Goal: Transaction & Acquisition: Purchase product/service

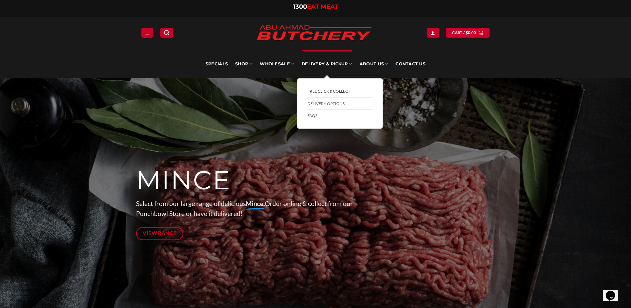
click at [332, 91] on link "FREE Click & Collect" at bounding box center [340, 91] width 65 height 12
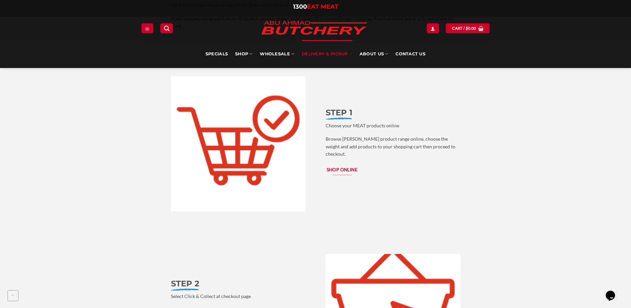
scroll to position [632, 0]
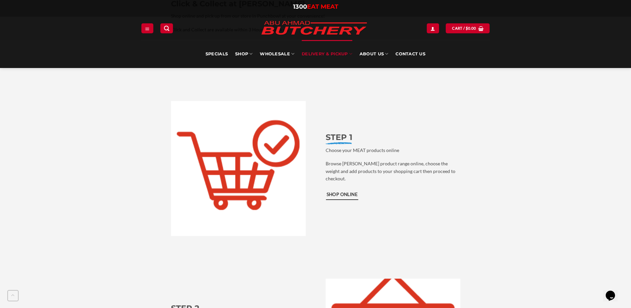
click at [348, 191] on span "Shop Online" at bounding box center [342, 194] width 31 height 7
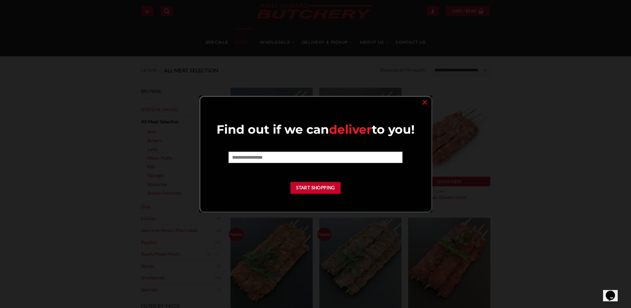
scroll to position [33, 0]
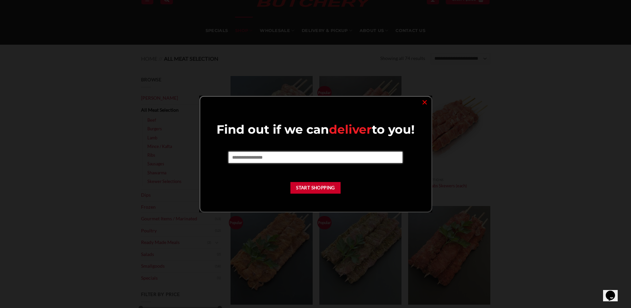
click at [268, 157] on input "text" at bounding box center [316, 156] width 174 height 11
type input "****"
click at [313, 189] on button "Start Shopping" at bounding box center [316, 188] width 51 height 12
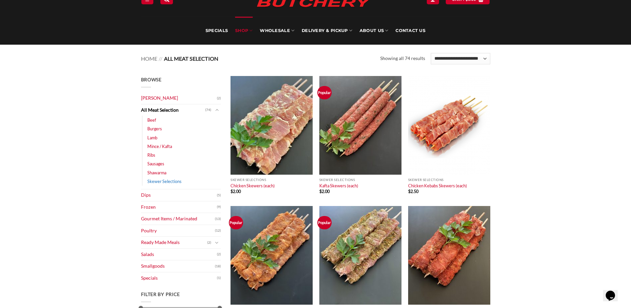
click at [173, 178] on link "Skewer Selections" at bounding box center [164, 181] width 34 height 9
